Goal: Check status: Check status

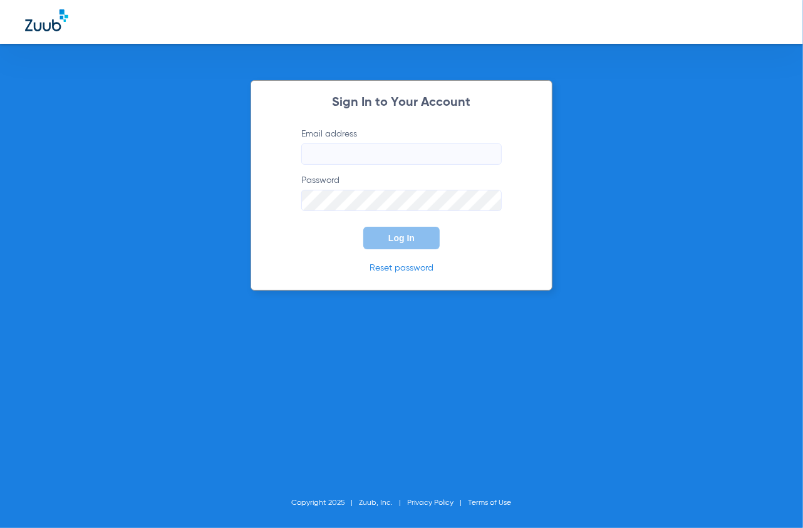
type input "[EMAIL_ADDRESS][DOMAIN_NAME]"
click at [412, 238] on span "Log In" at bounding box center [402, 238] width 26 height 10
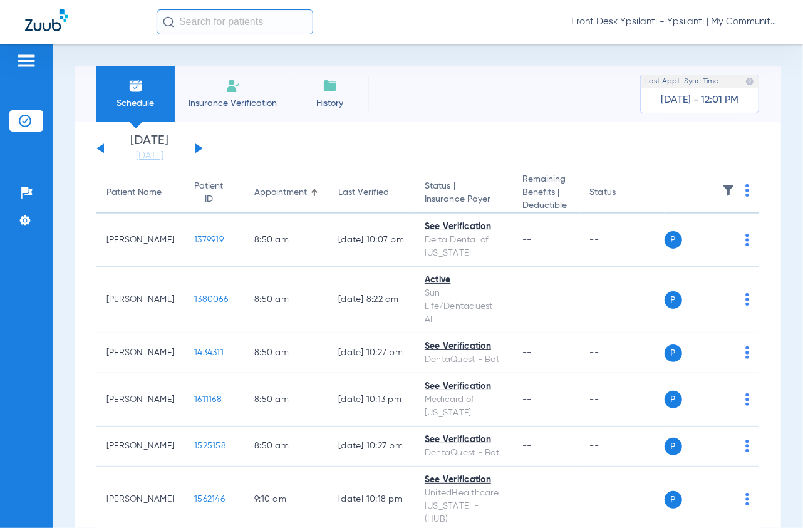
click at [200, 147] on button at bounding box center [200, 148] width 8 height 9
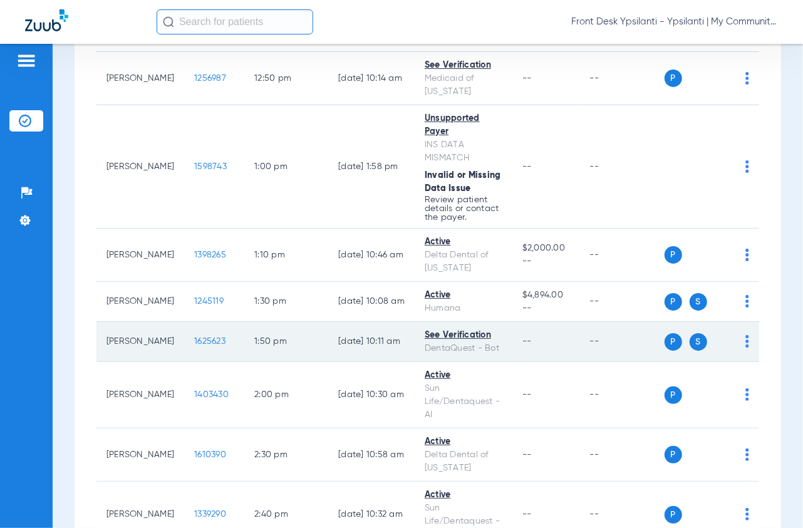
scroll to position [1601, 0]
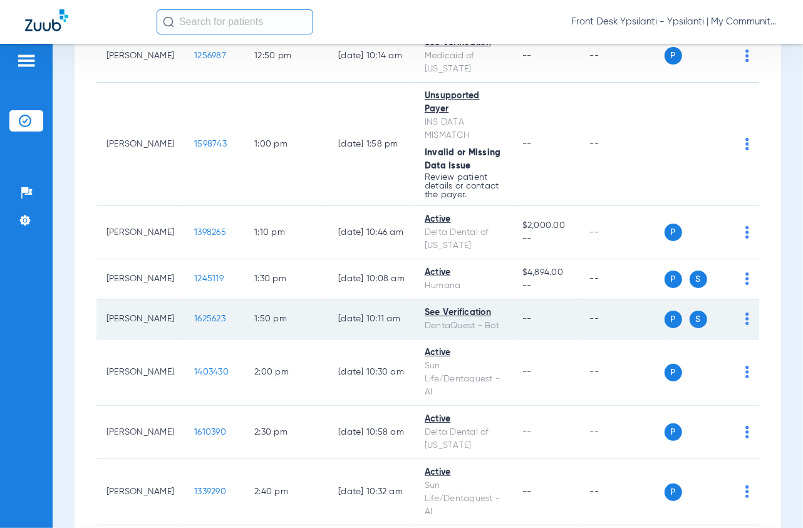
click at [194, 323] on span "1625623" at bounding box center [209, 319] width 31 height 9
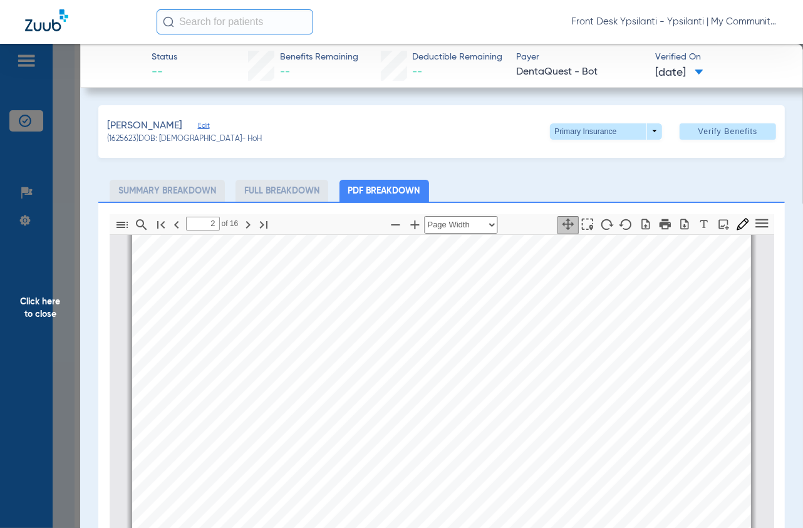
type input "3"
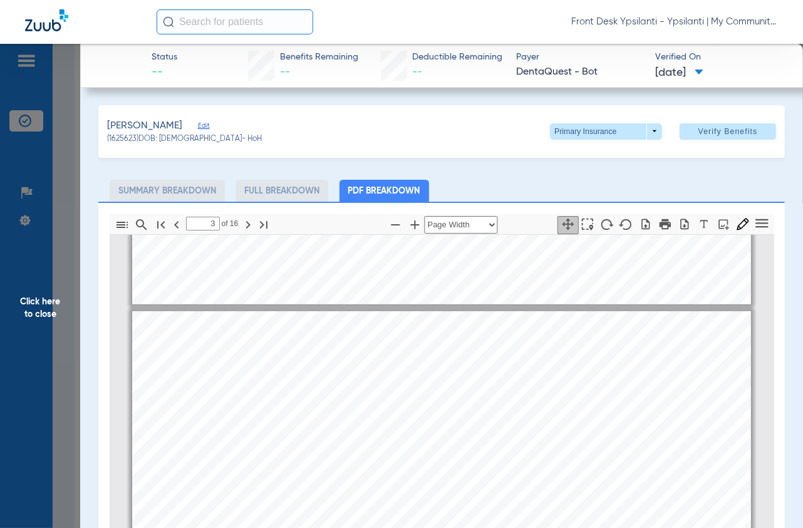
scroll to position [889, 0]
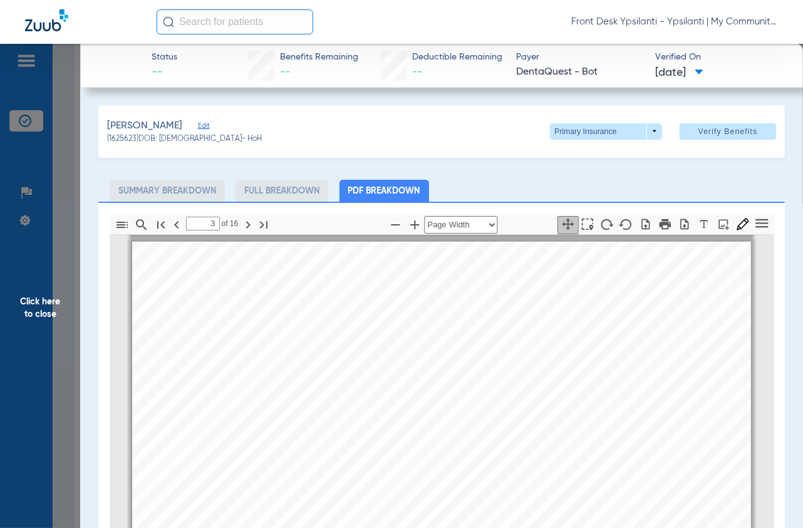
click at [67, 331] on span "Click here to close" at bounding box center [40, 308] width 80 height 528
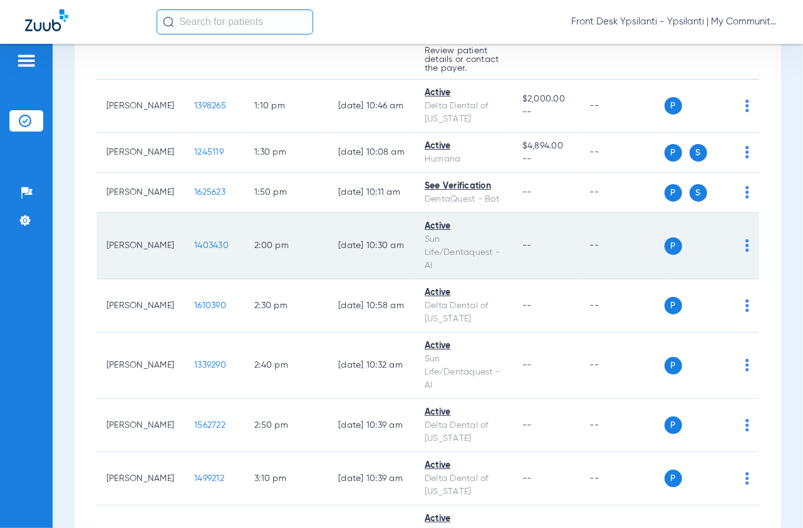
scroll to position [1740, 0]
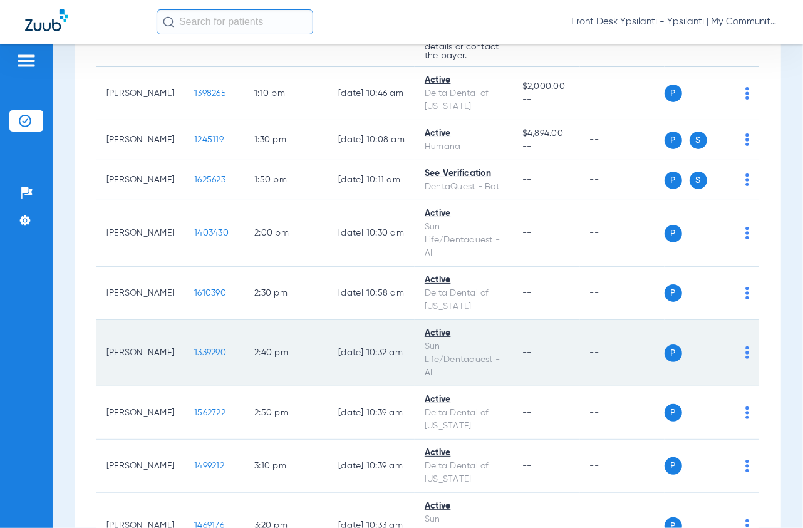
click at [194, 357] on span "1339290" at bounding box center [210, 352] width 32 height 9
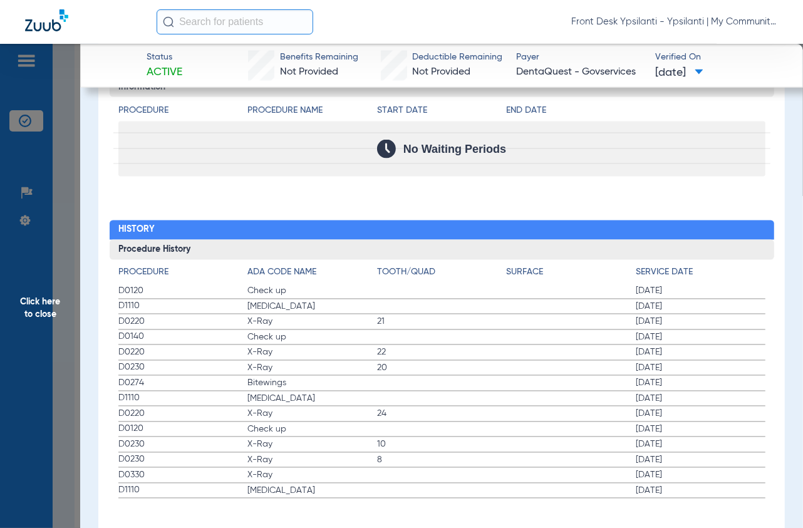
scroll to position [1296, 0]
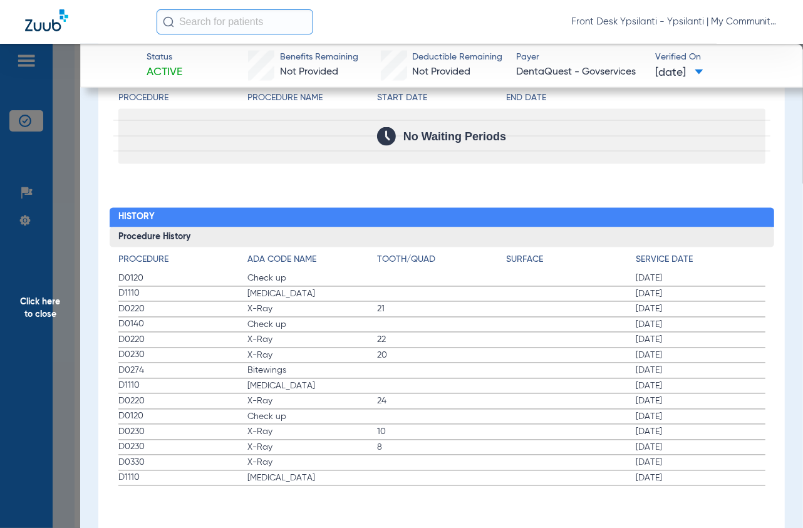
click at [65, 221] on span "Click here to close" at bounding box center [40, 308] width 80 height 528
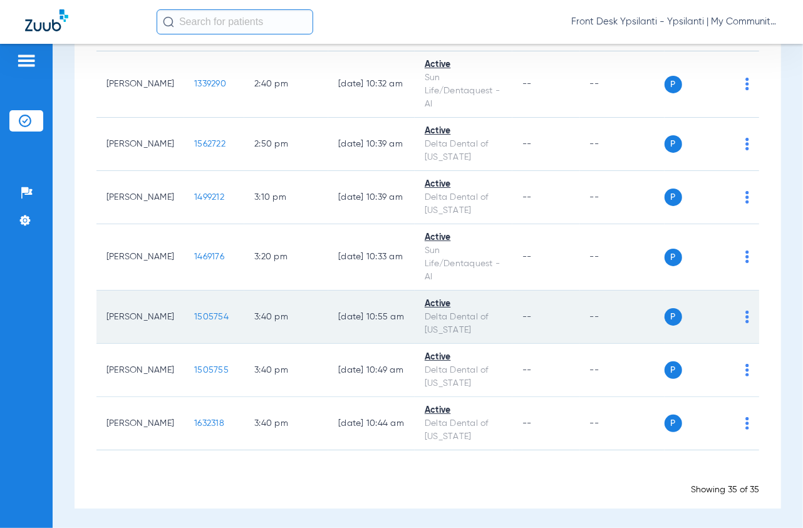
scroll to position [2019, 0]
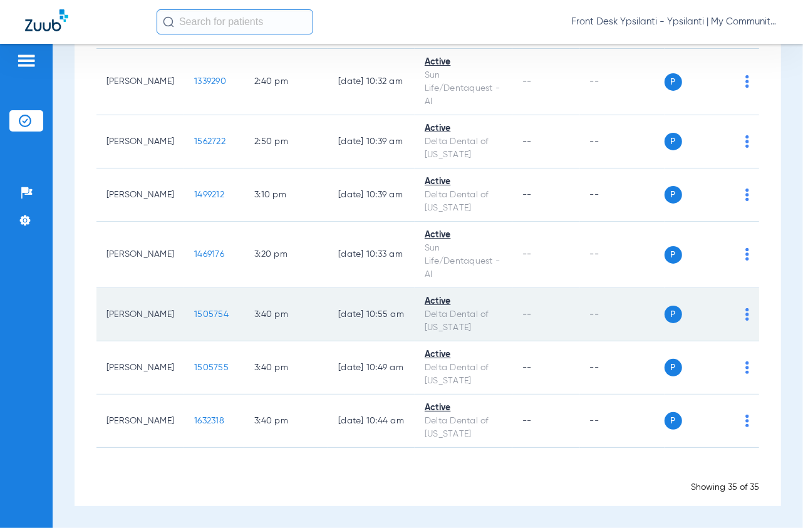
click at [194, 319] on span "1505754" at bounding box center [211, 314] width 34 height 9
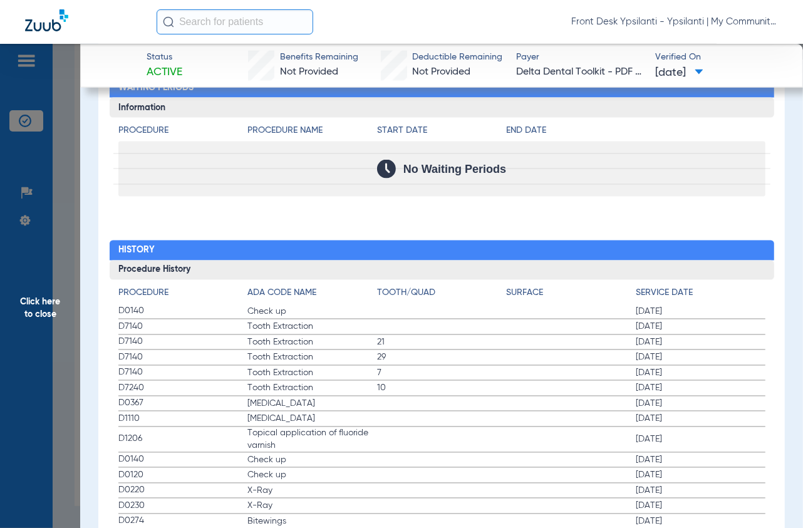
scroll to position [1323, 0]
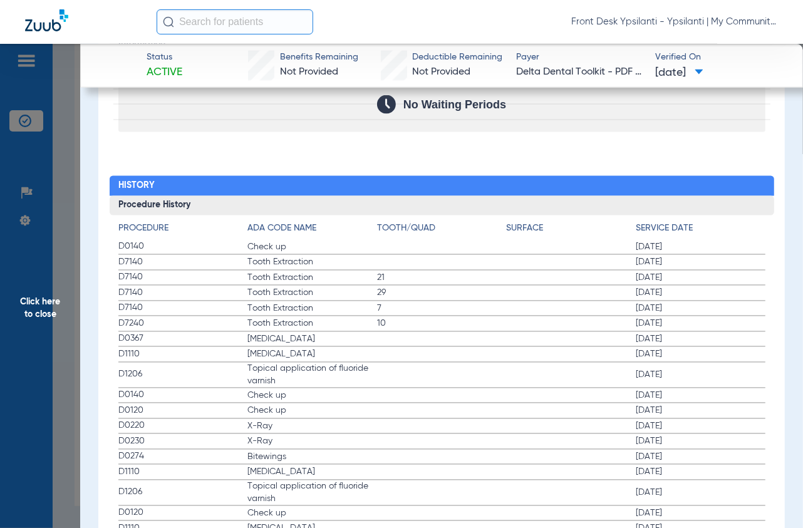
drag, startPoint x: 54, startPoint y: 144, endPoint x: 536, endPoint y: 6, distance: 501.7
click at [54, 143] on span "Click here to close" at bounding box center [40, 308] width 80 height 528
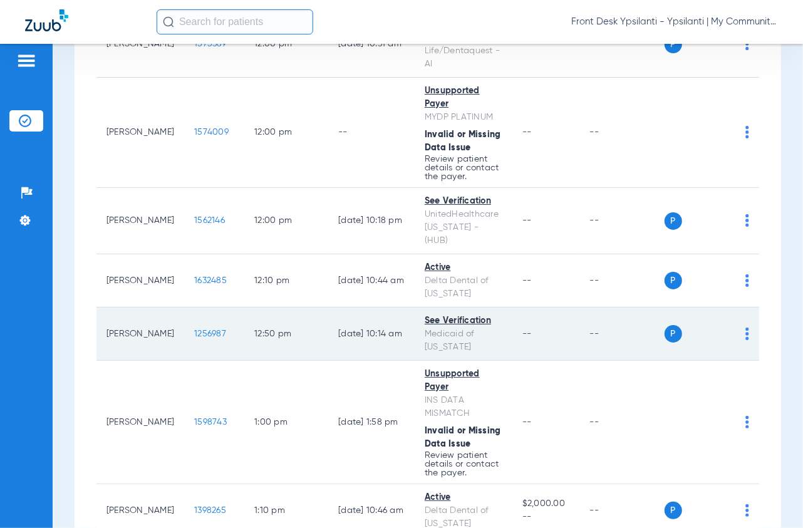
click at [194, 338] on span "1256987" at bounding box center [210, 334] width 32 height 9
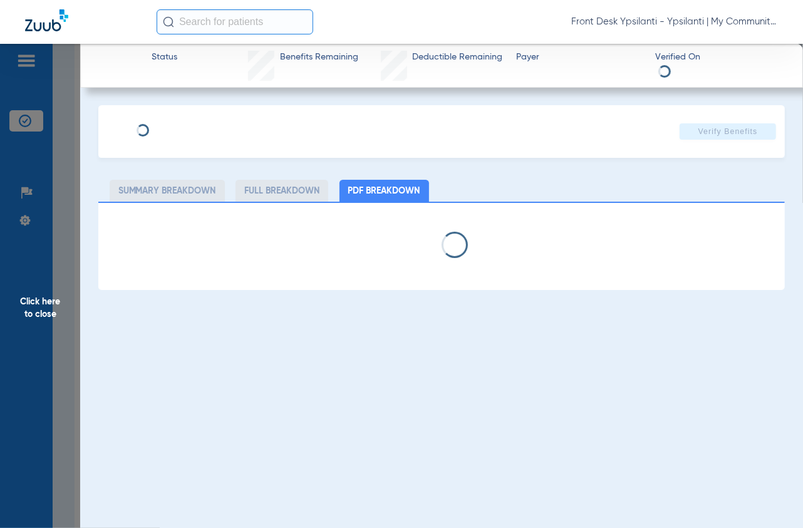
select select "page-width"
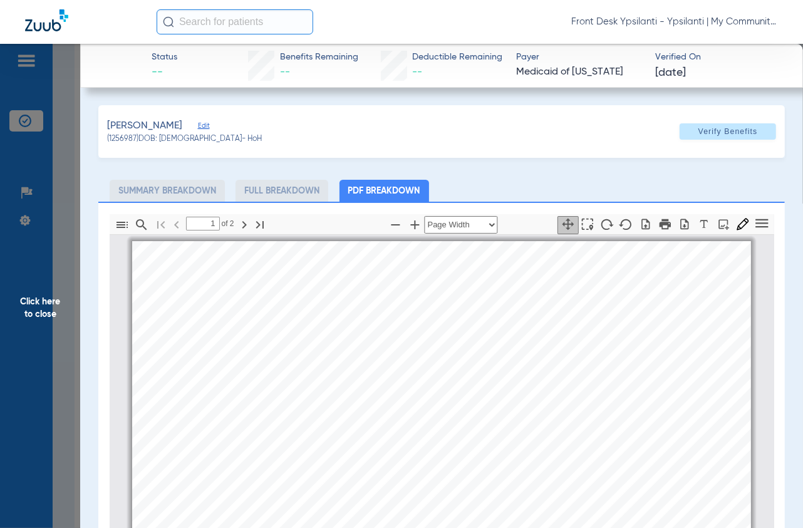
scroll to position [6, 0]
type input "2"
drag, startPoint x: 69, startPoint y: 189, endPoint x: 777, endPoint y: 90, distance: 714.5
click at [69, 189] on span "Click here to close" at bounding box center [40, 308] width 80 height 528
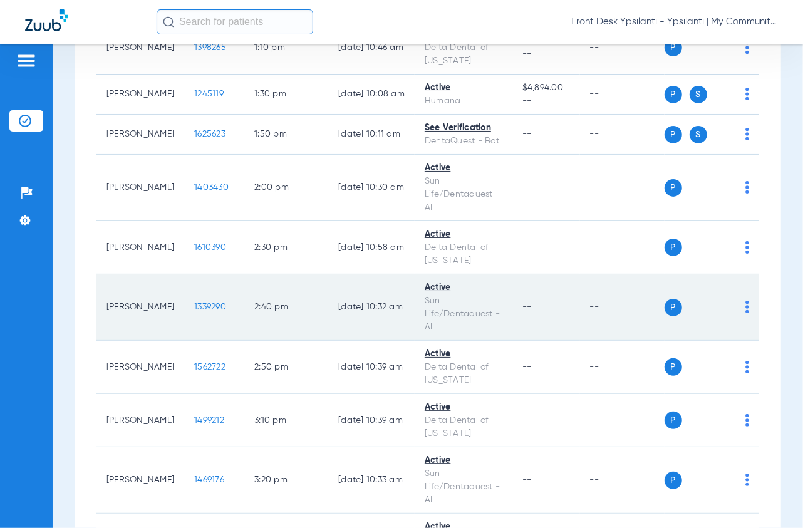
scroll to position [1810, 0]
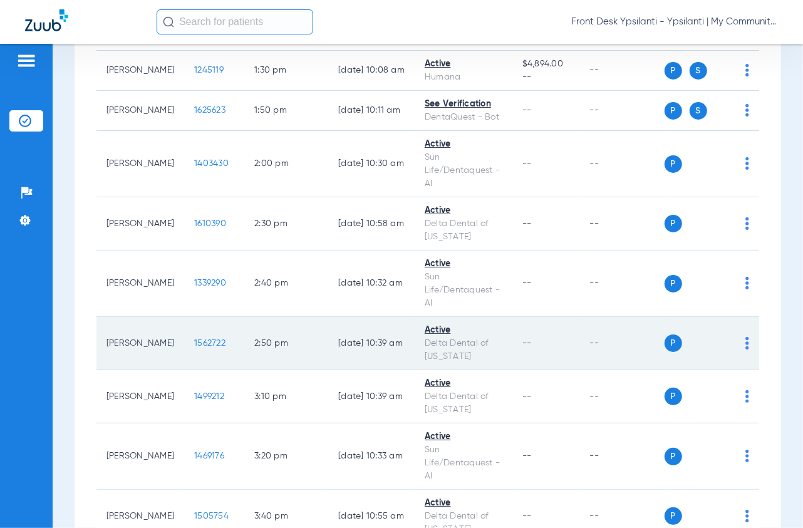
click at [194, 348] on span "1562722" at bounding box center [209, 343] width 31 height 9
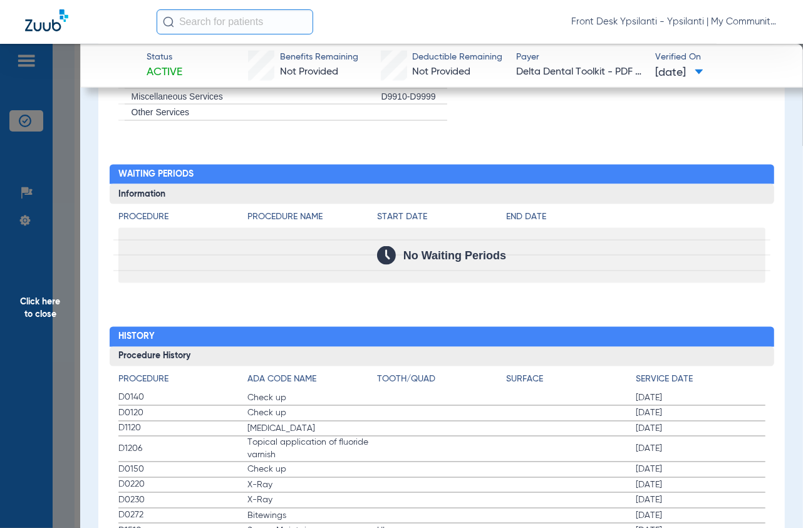
scroll to position [1323, 0]
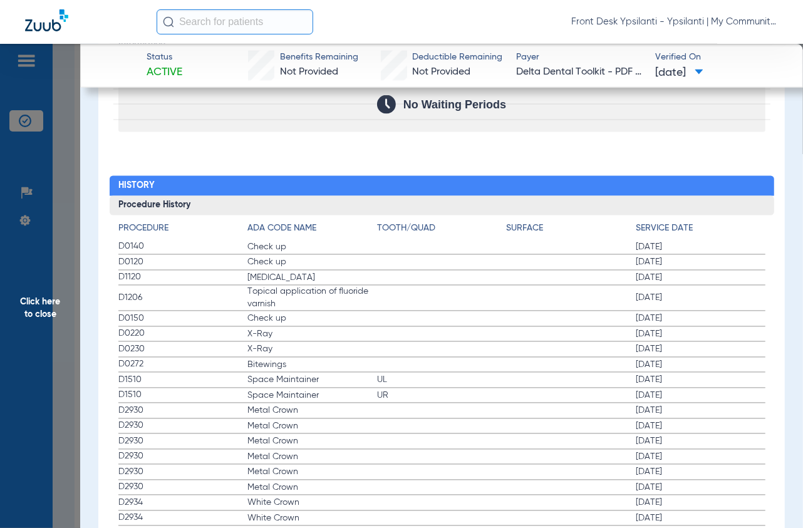
click at [60, 160] on span "Click here to close" at bounding box center [40, 308] width 80 height 528
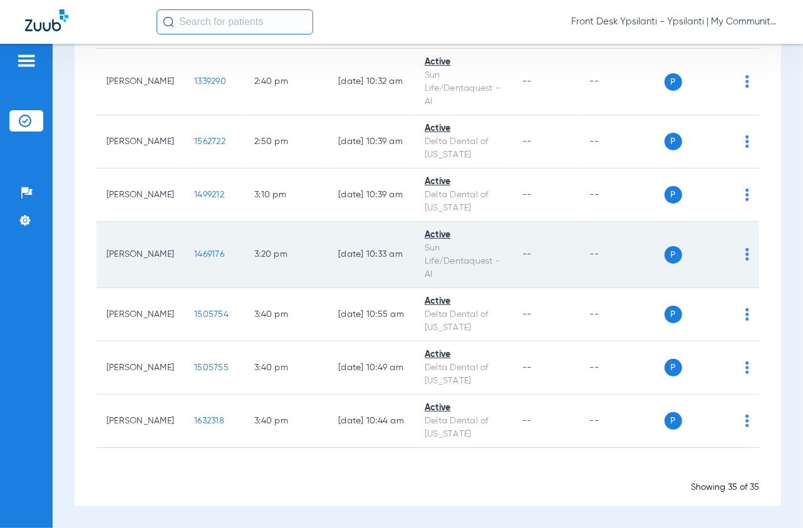
scroll to position [2046, 0]
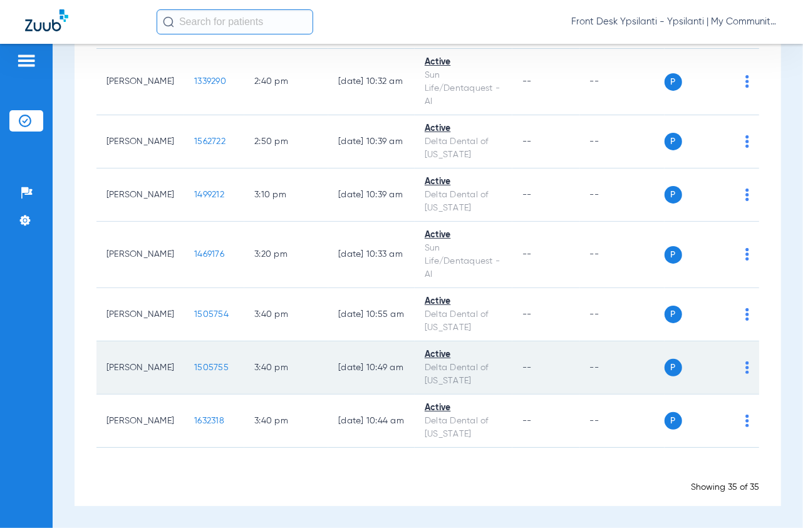
click at [194, 367] on span "1505755" at bounding box center [211, 367] width 34 height 9
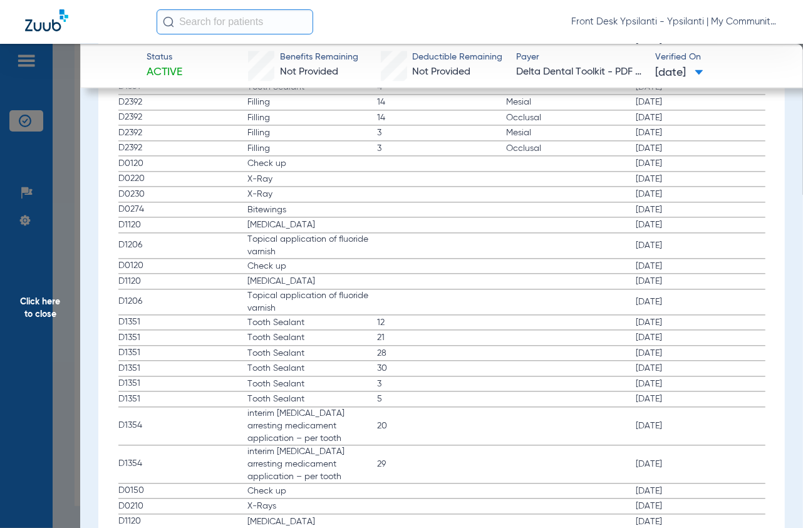
scroll to position [1323, 0]
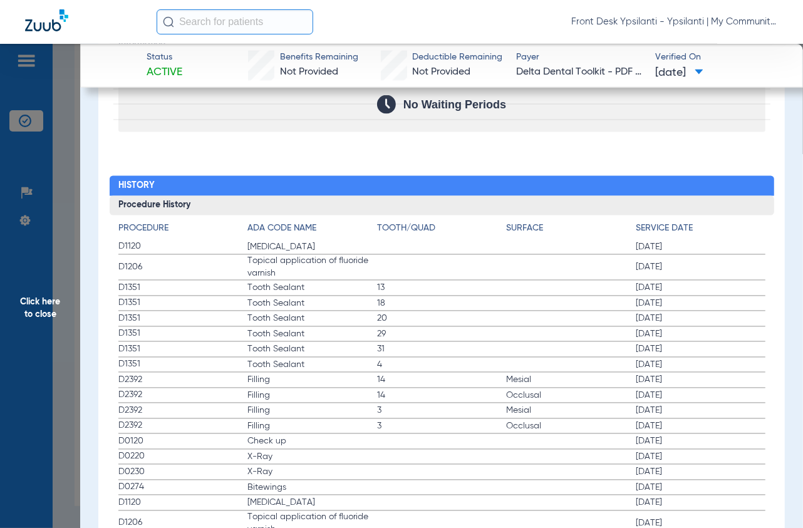
drag, startPoint x: 55, startPoint y: 182, endPoint x: 716, endPoint y: 198, distance: 661.4
click at [55, 182] on span "Click here to close" at bounding box center [40, 308] width 80 height 528
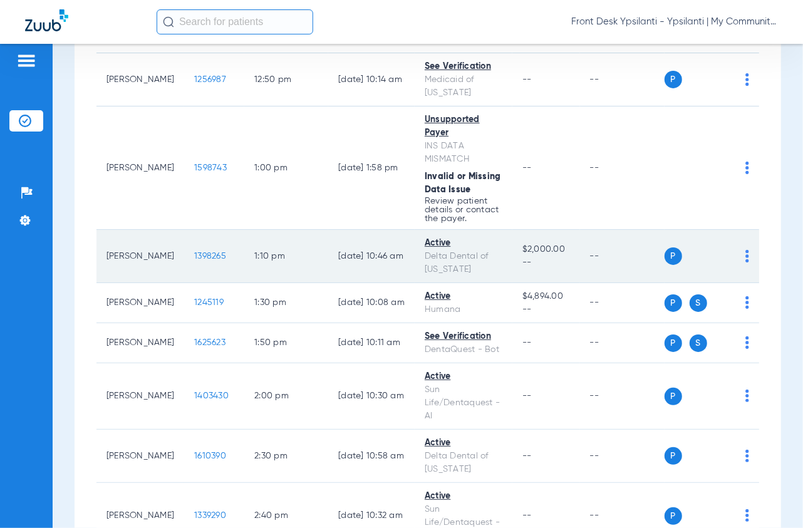
scroll to position [1601, 0]
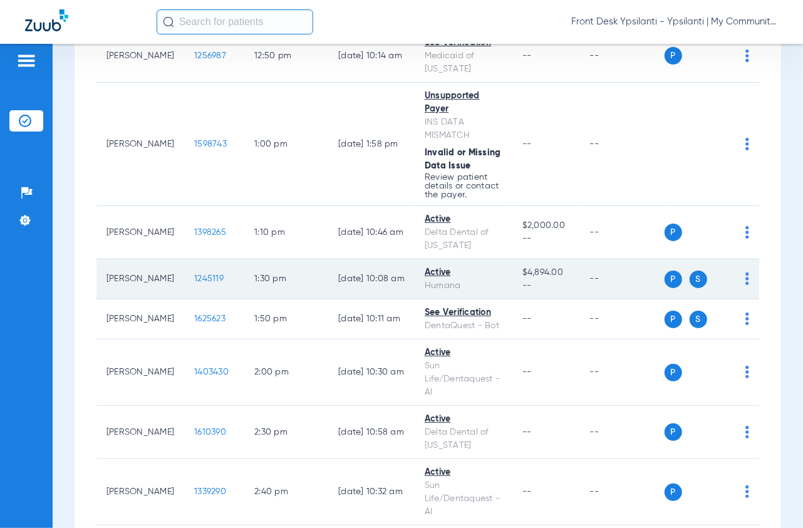
click at [194, 283] on span "1245119" at bounding box center [208, 279] width 29 height 9
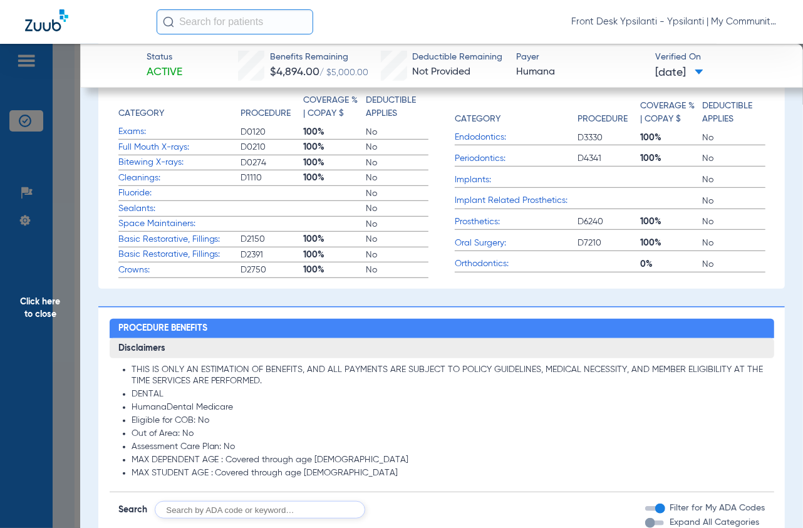
scroll to position [70, 0]
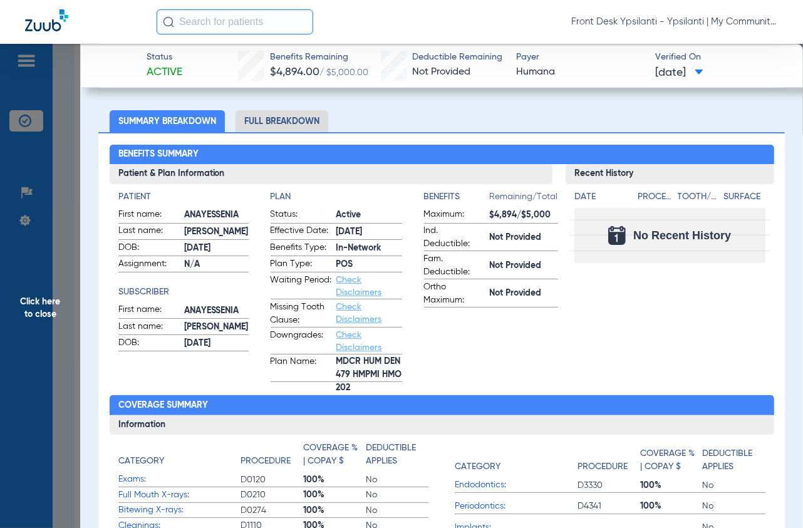
click at [67, 96] on span "Click here to close" at bounding box center [40, 308] width 80 height 528
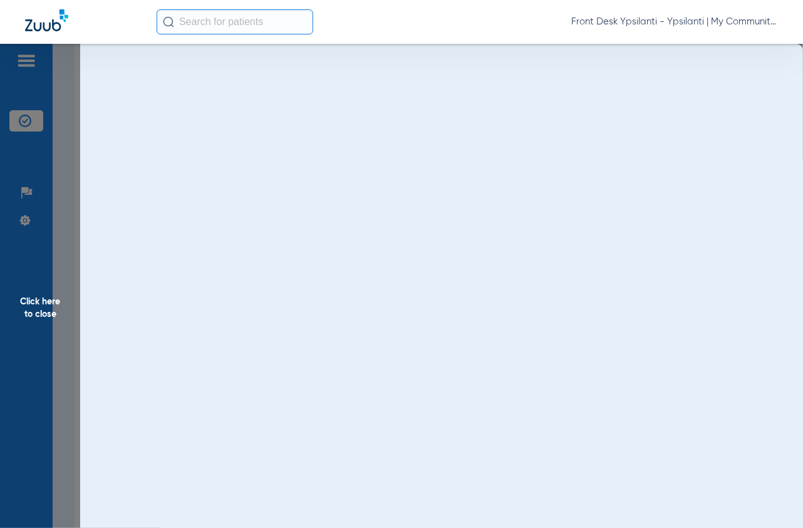
scroll to position [0, 0]
